Goal: Information Seeking & Learning: Learn about a topic

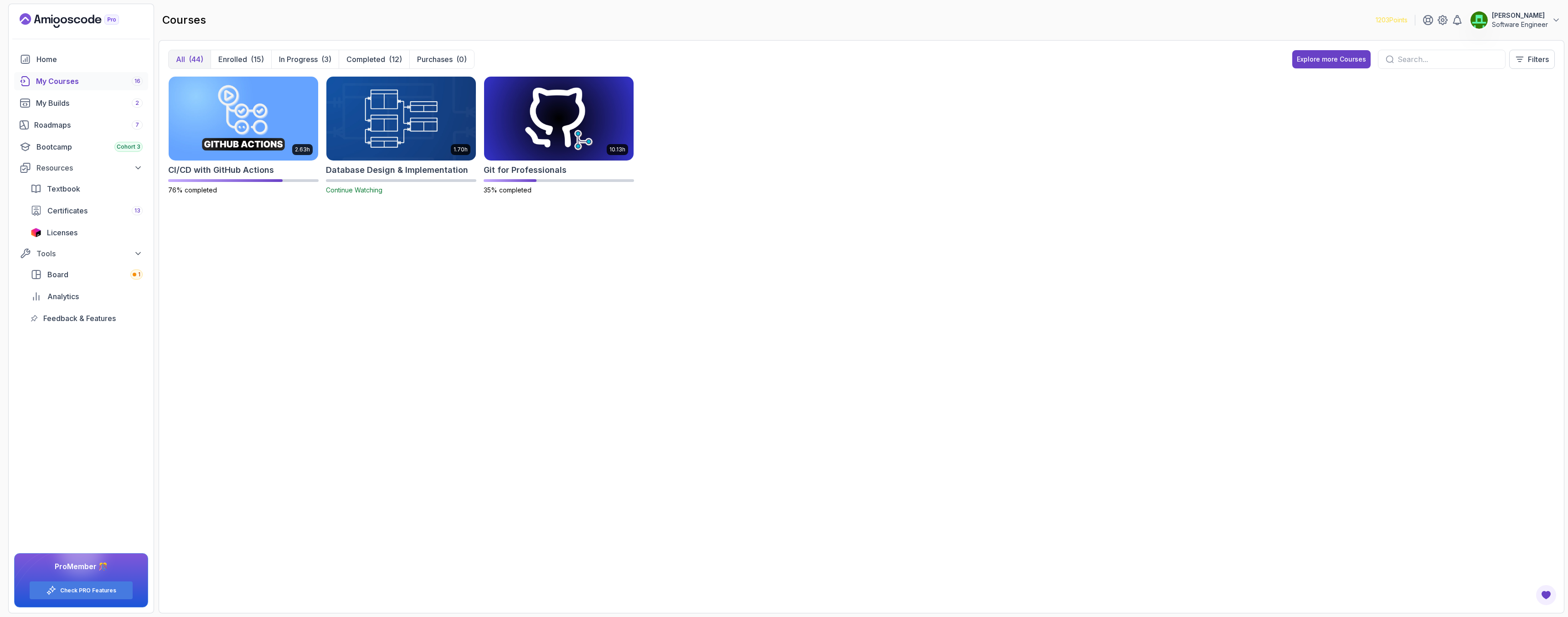
click at [408, 132] on img at bounding box center [401, 118] width 157 height 88
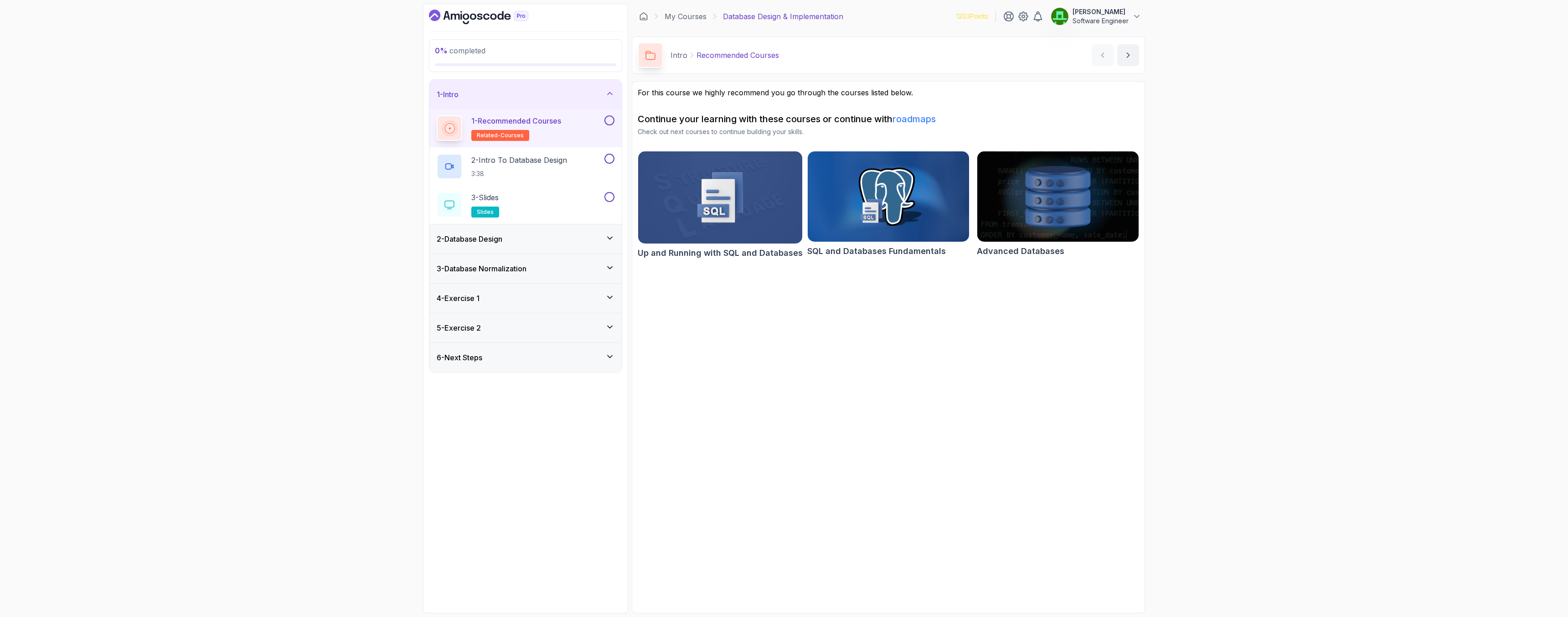
click at [611, 120] on button at bounding box center [609, 120] width 10 height 10
click at [510, 161] on p "2 - Intro To Database Design" at bounding box center [519, 160] width 96 height 11
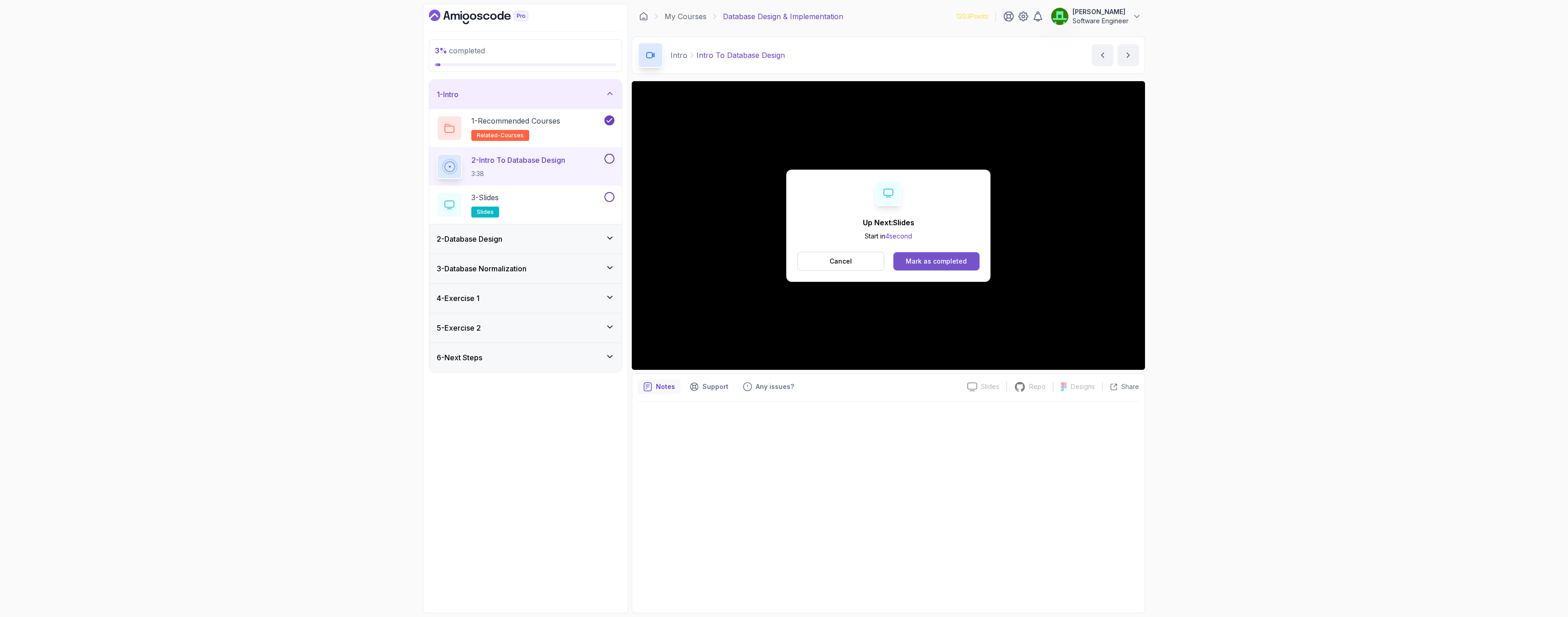
click at [956, 264] on div "Mark as completed" at bounding box center [936, 261] width 61 height 9
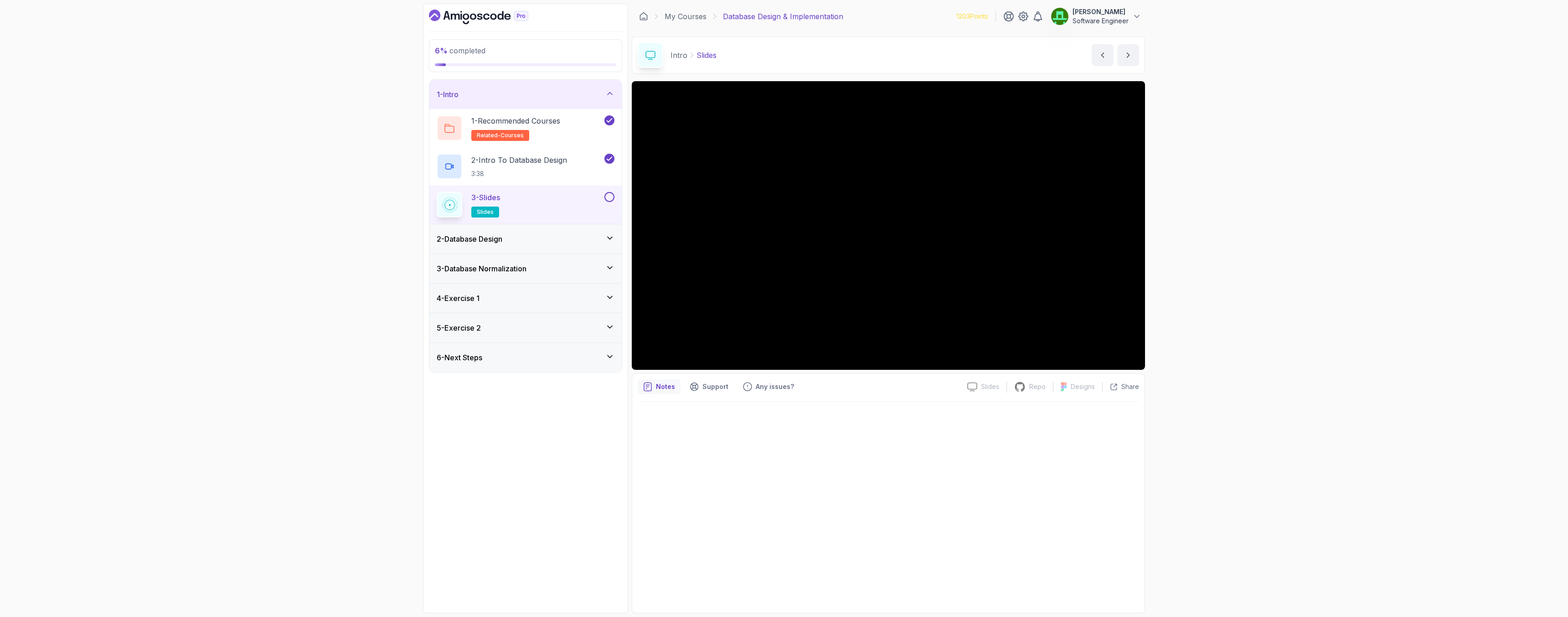
click at [606, 197] on button at bounding box center [609, 197] width 10 height 10
click at [584, 242] on div "2 - Database Design" at bounding box center [525, 239] width 178 height 11
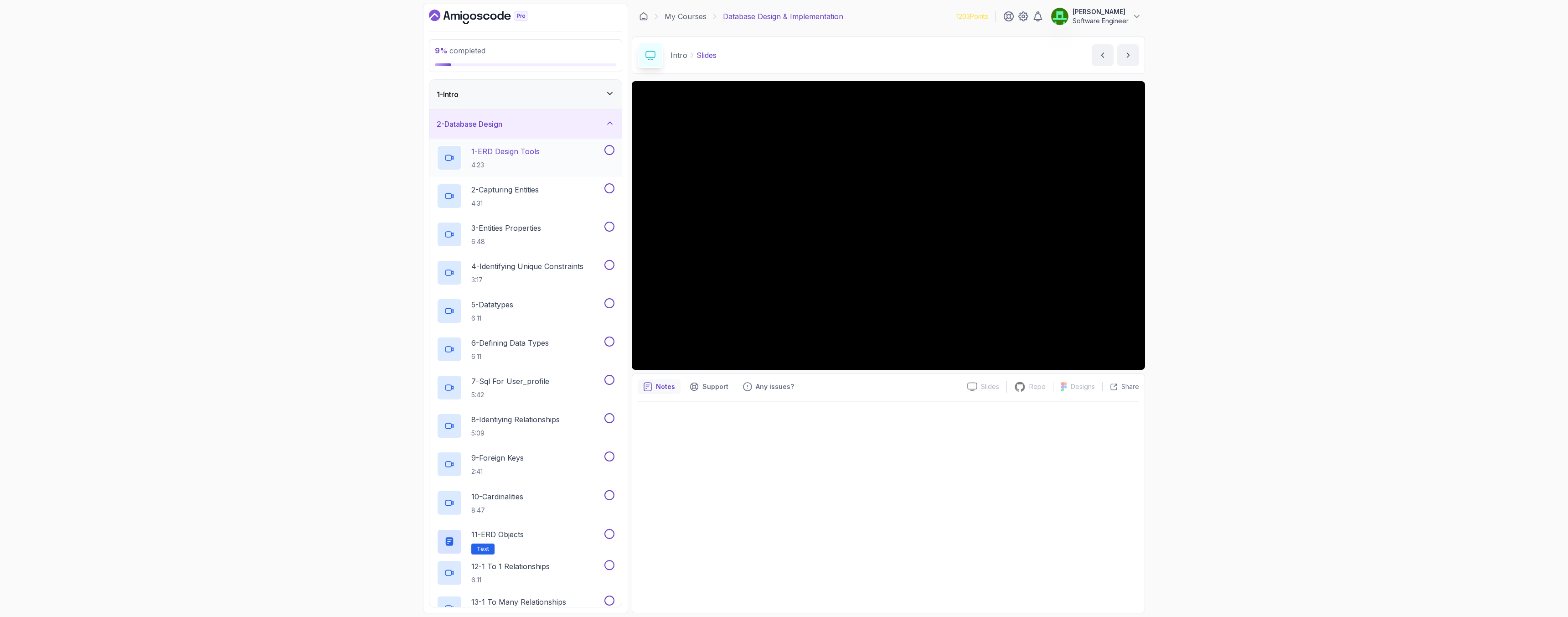
click at [533, 158] on h2 "1 - ERD Design Tools 4:23" at bounding box center [505, 158] width 68 height 24
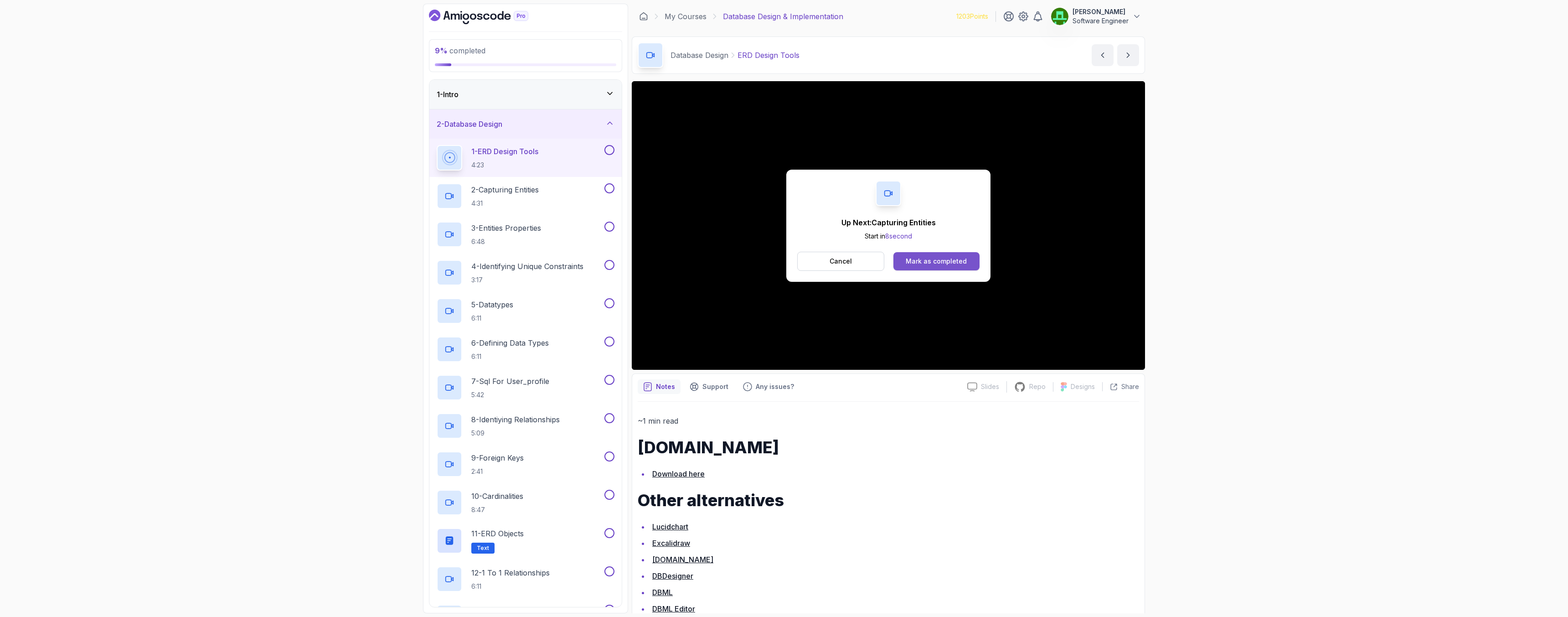
click at [972, 264] on button "Mark as completed" at bounding box center [937, 261] width 86 height 18
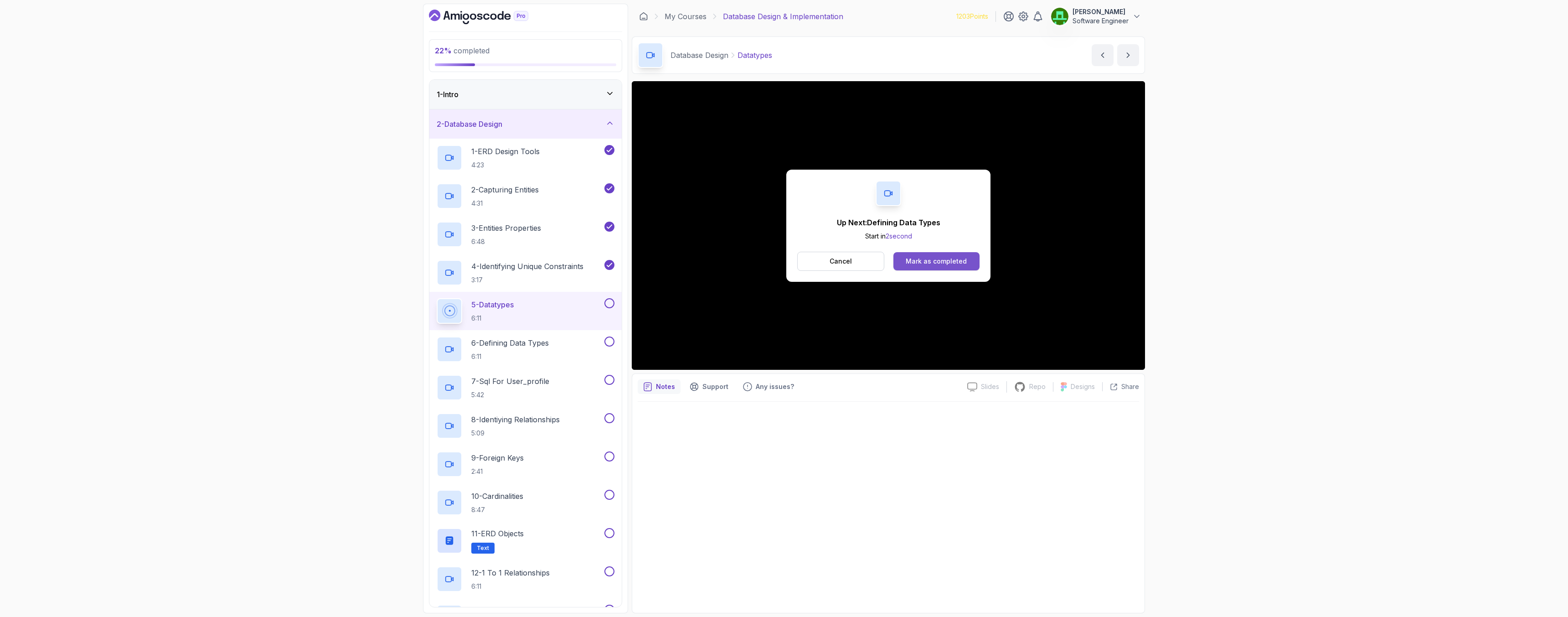
click at [957, 258] on div "Mark as completed" at bounding box center [936, 261] width 61 height 9
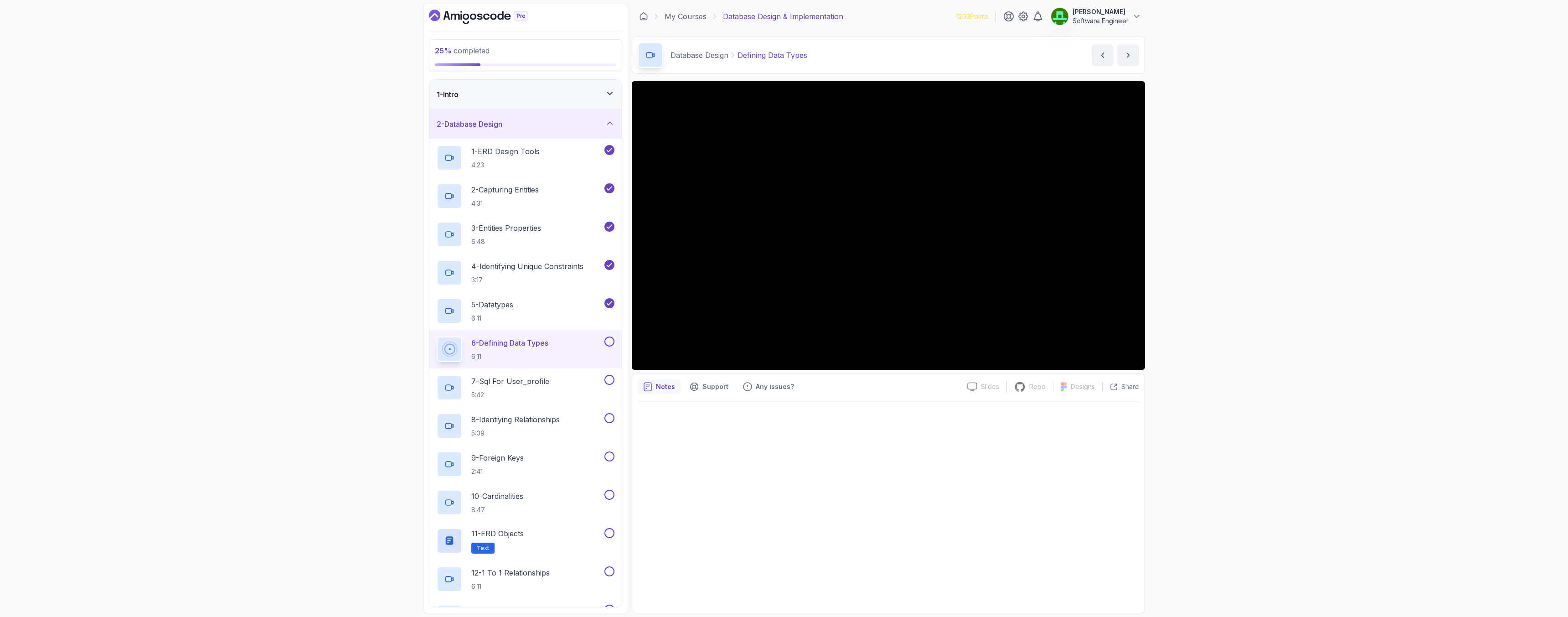
click at [609, 339] on button at bounding box center [609, 342] width 10 height 10
click at [520, 380] on p "7 - Sql For User_profile" at bounding box center [510, 381] width 78 height 11
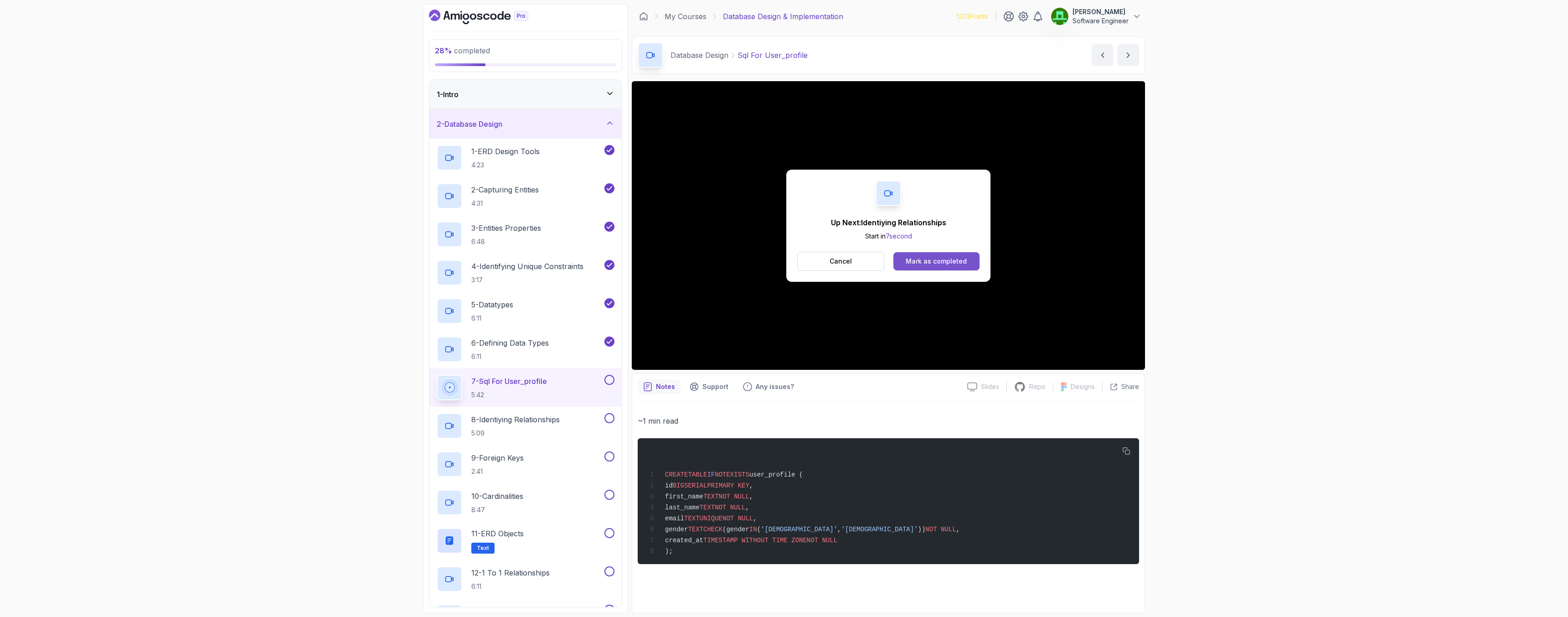
click at [923, 265] on div "Mark as completed" at bounding box center [936, 261] width 61 height 9
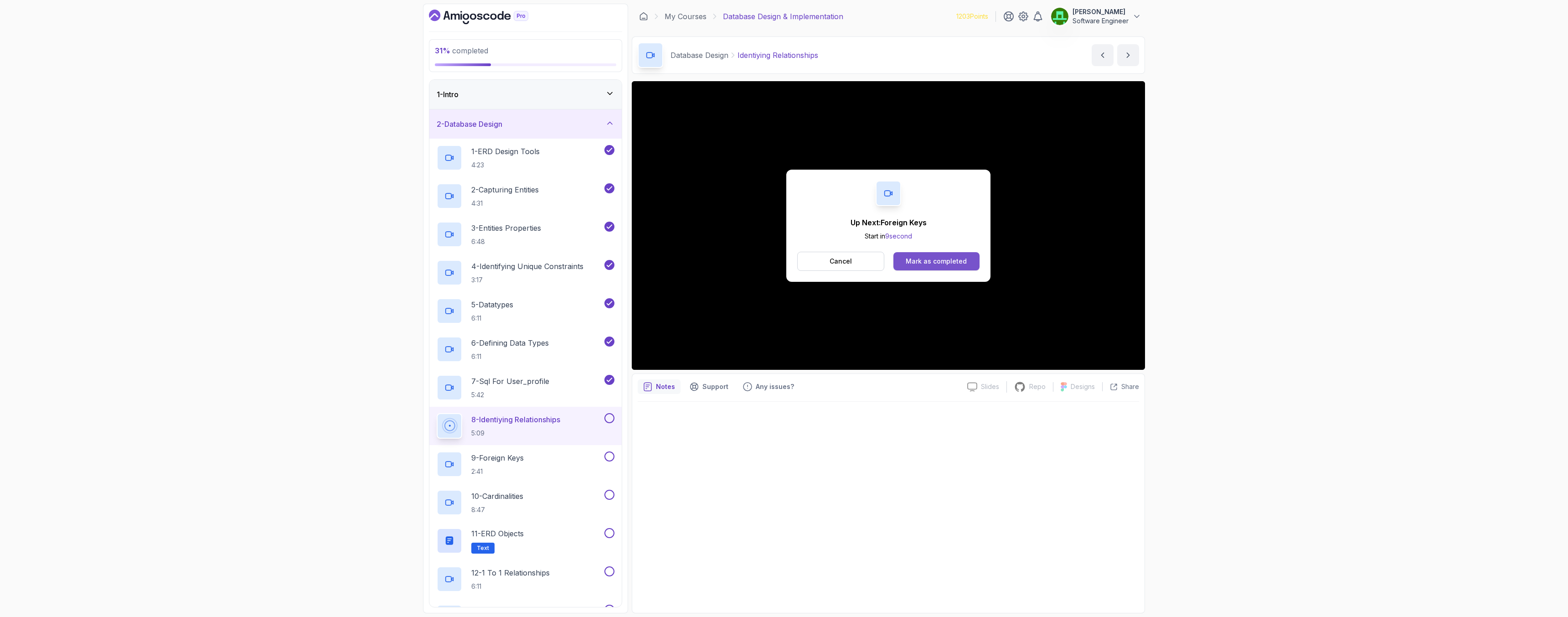
click at [936, 262] on div "Mark as completed" at bounding box center [936, 261] width 61 height 9
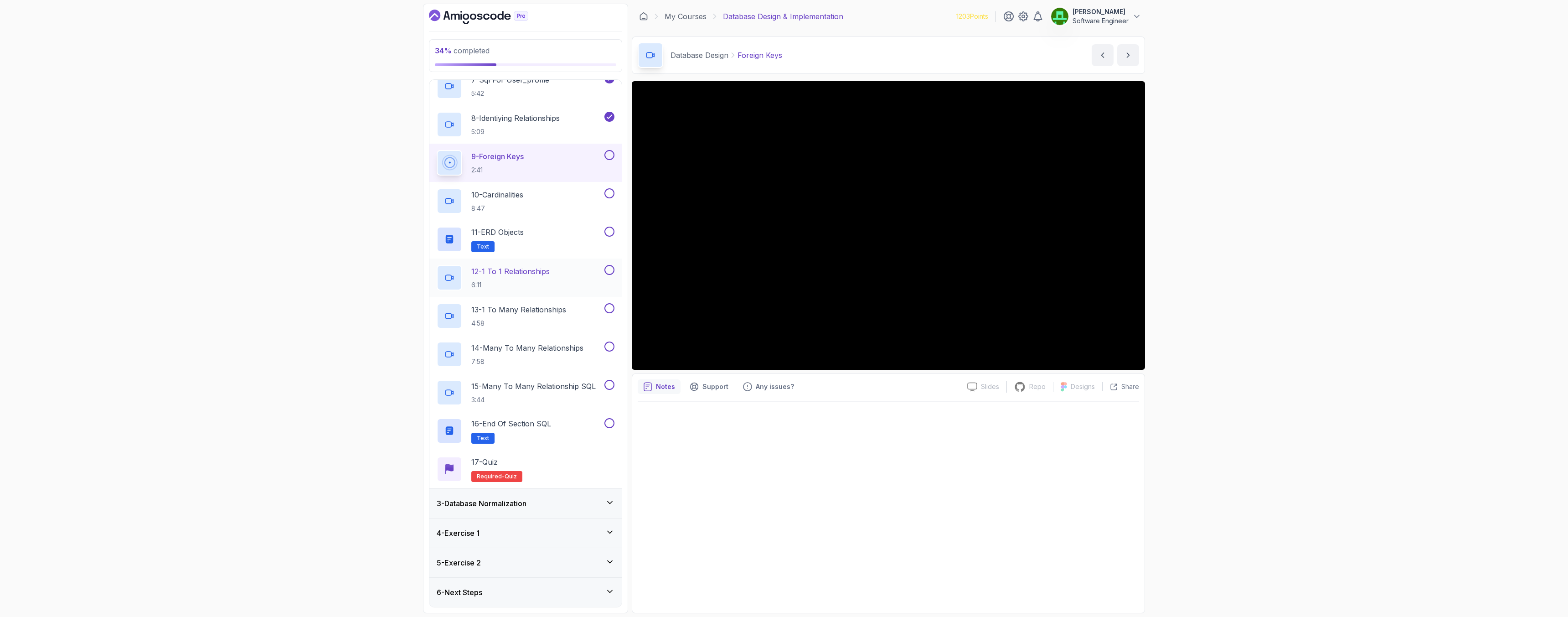
scroll to position [137, 0]
